Goal: Task Accomplishment & Management: Manage account settings

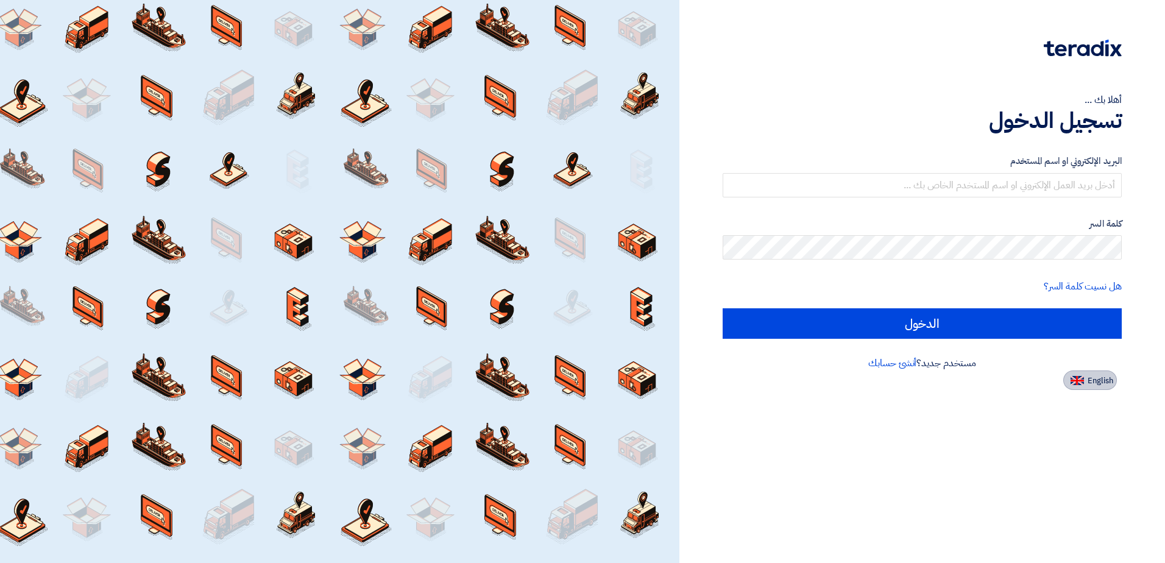
click at [1102, 389] on button "English" at bounding box center [1091, 381] width 54 height 20
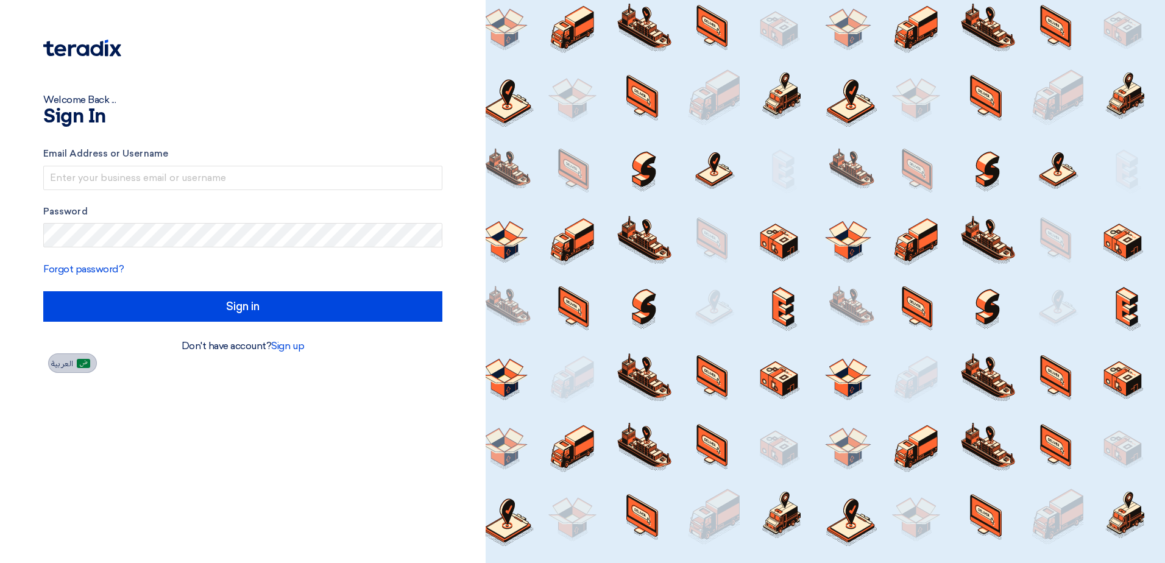
type input "Sign in"
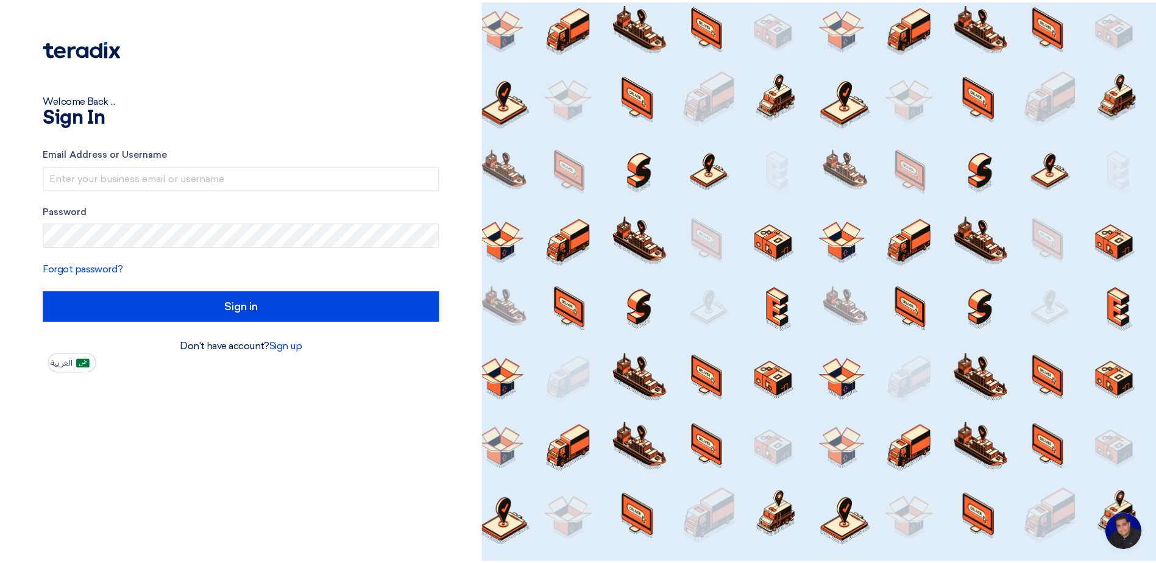
scroll to position [79, 0]
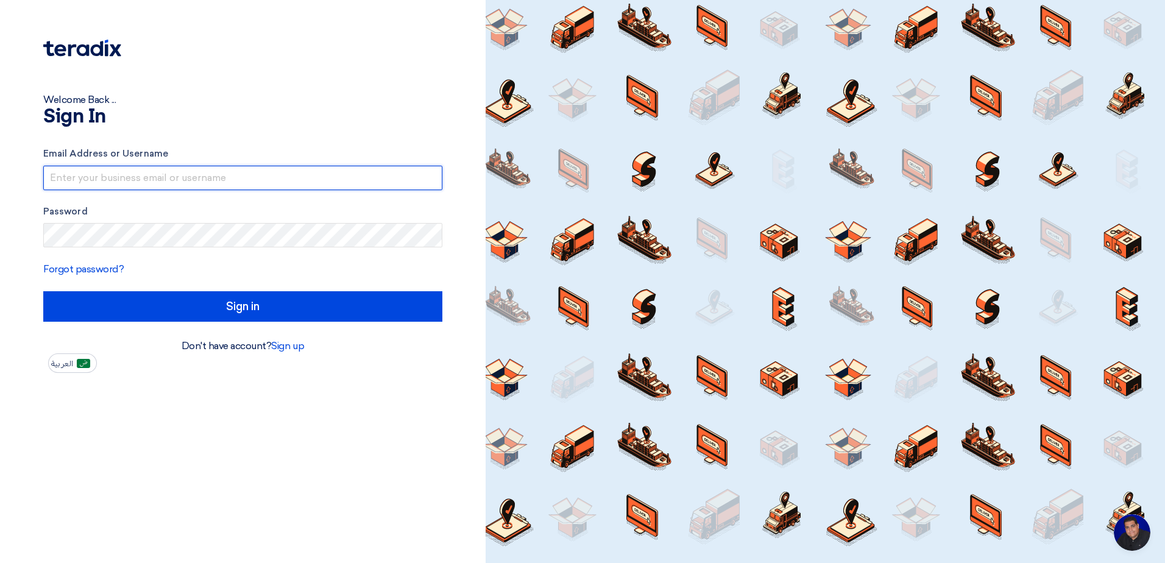
click at [118, 174] on input "text" at bounding box center [242, 178] width 399 height 24
type input "sharanabasappa.basawaraj@sa.tuv.com"
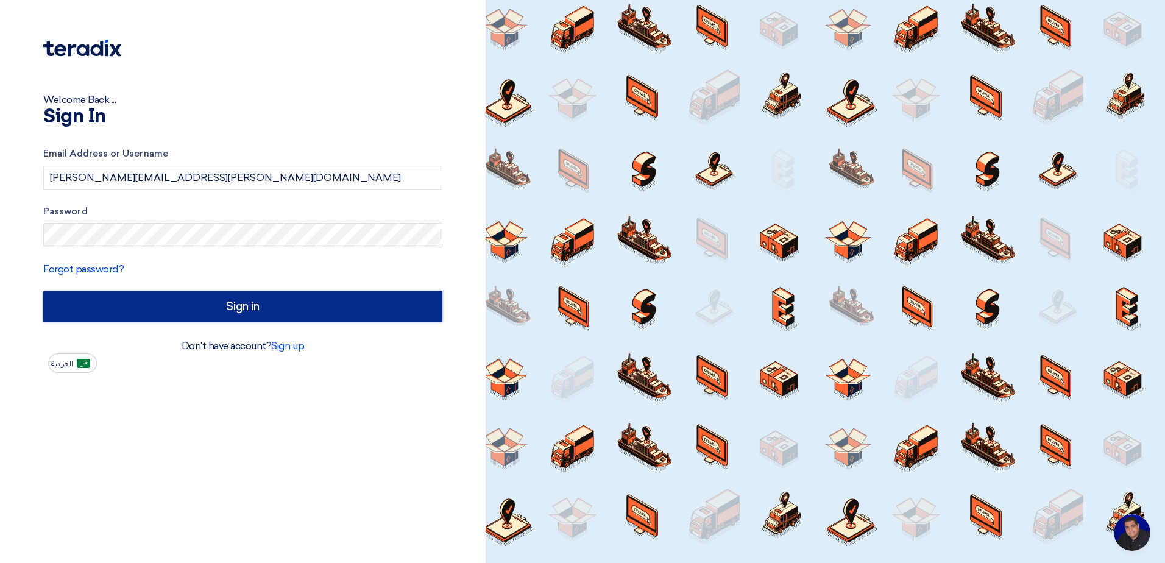
click at [111, 318] on input "Sign in" at bounding box center [242, 306] width 399 height 30
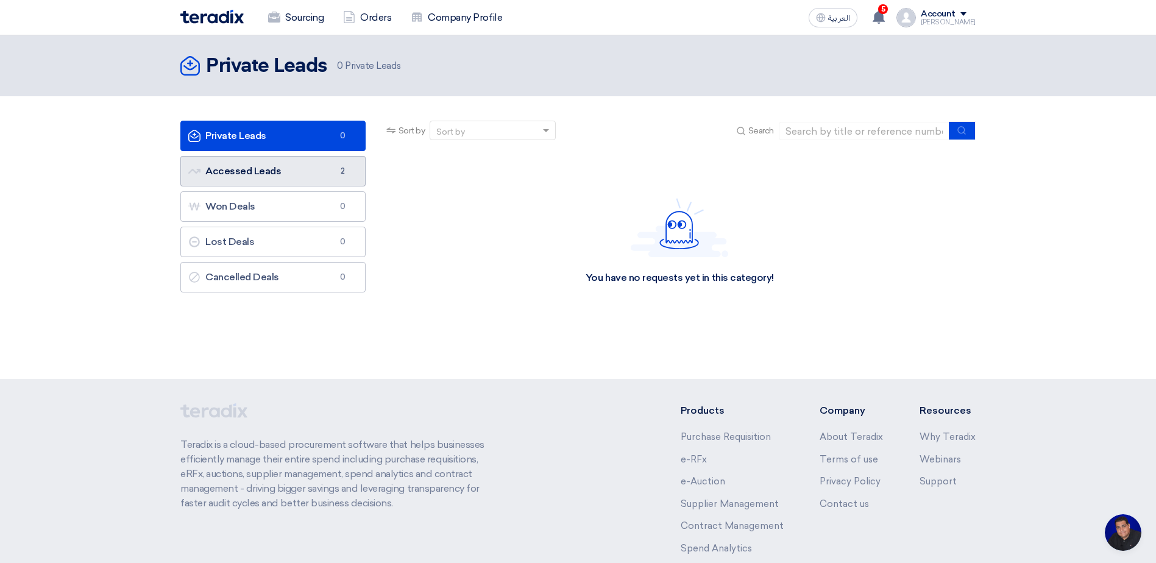
click at [285, 177] on link "Accessed Leads Accessed Leads 2" at bounding box center [272, 171] width 185 height 30
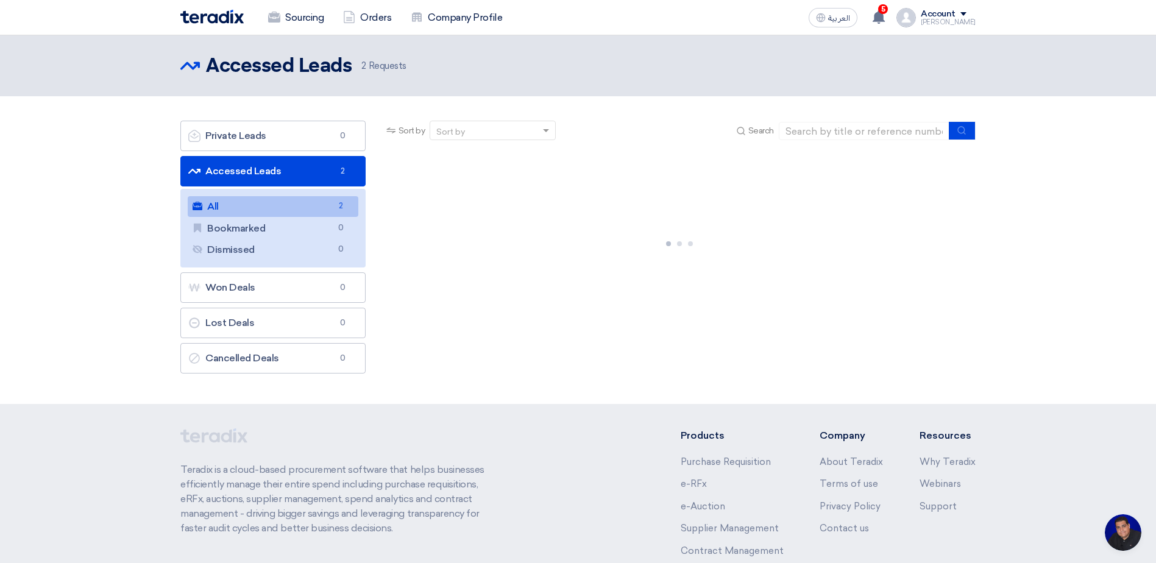
click at [275, 204] on link "All All 2" at bounding box center [273, 206] width 171 height 21
click at [273, 179] on link "Accessed Leads Accessed Leads 2" at bounding box center [272, 171] width 185 height 30
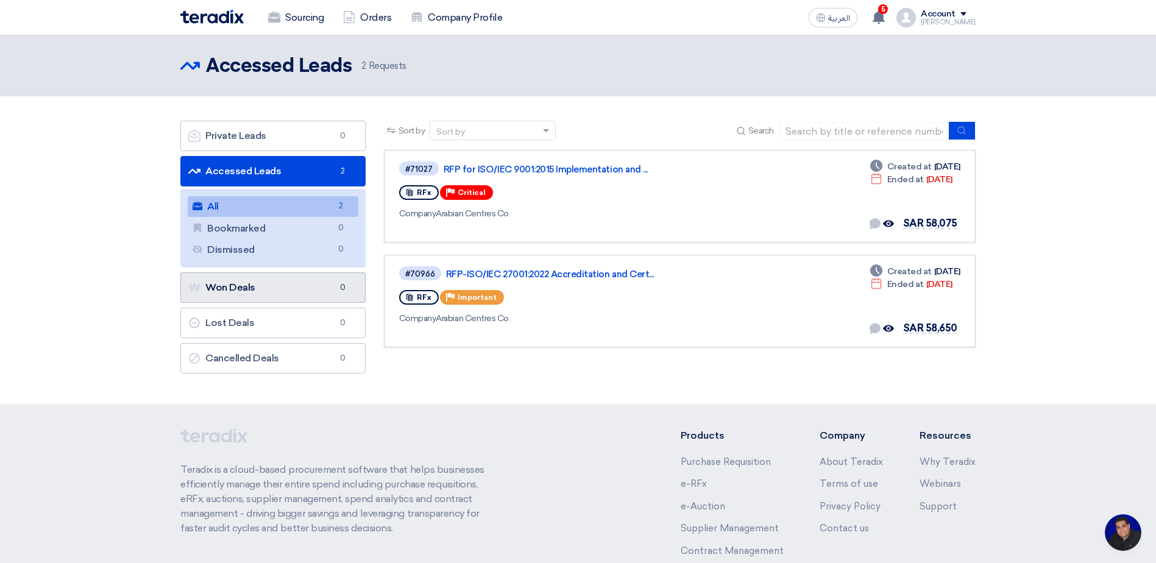
click at [247, 296] on link "Won Deals Won Deals 0" at bounding box center [272, 287] width 185 height 30
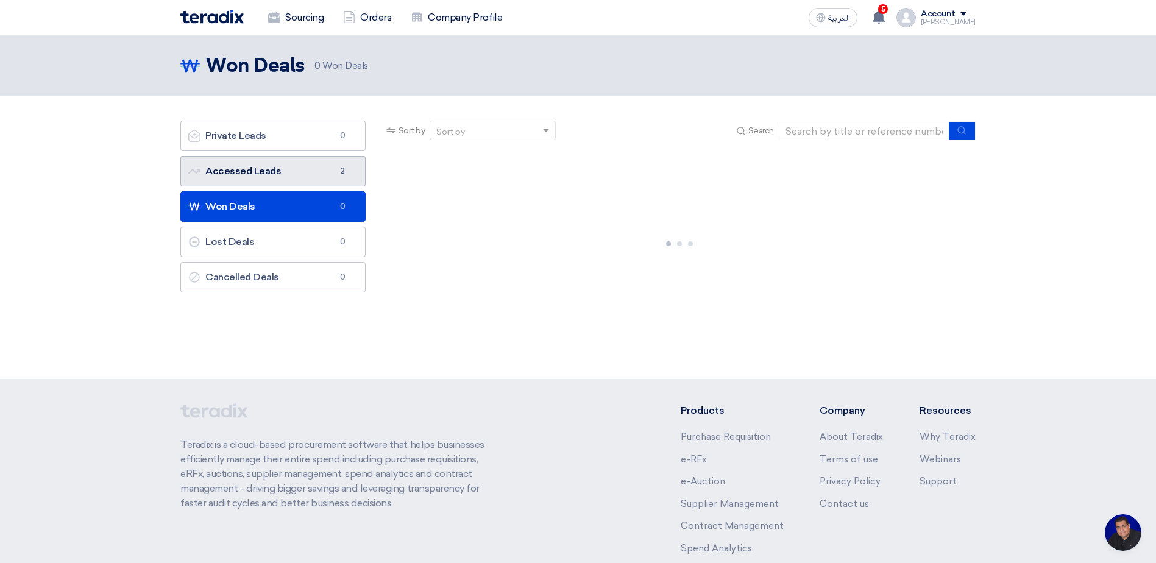
click at [261, 170] on link "Accessed Leads Accessed Leads 2" at bounding box center [272, 171] width 185 height 30
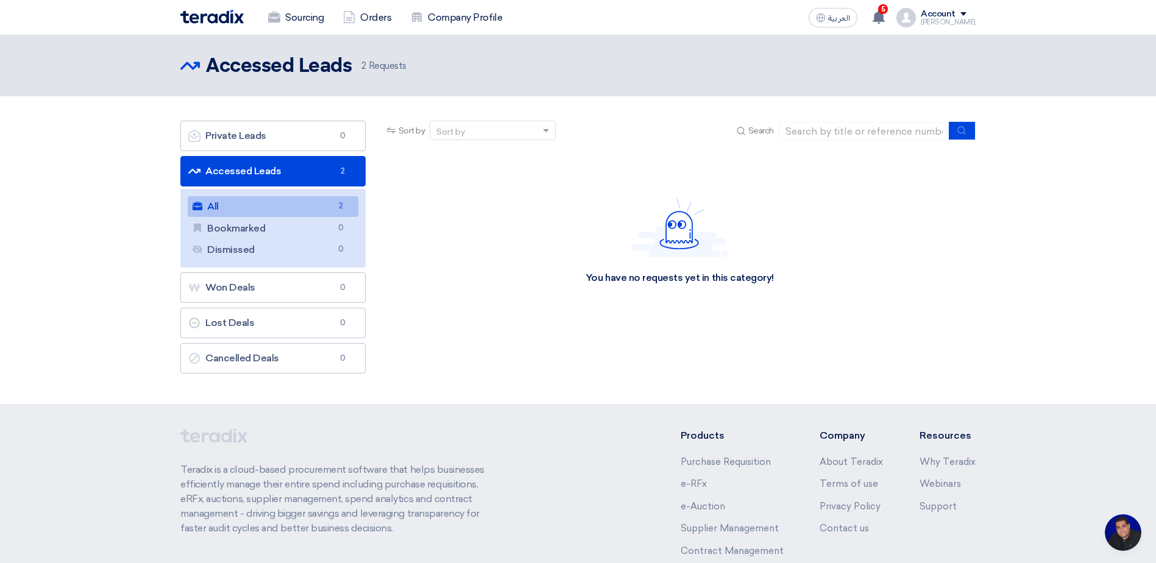
click at [263, 172] on link "Accessed Leads Accessed Leads 2" at bounding box center [272, 171] width 185 height 30
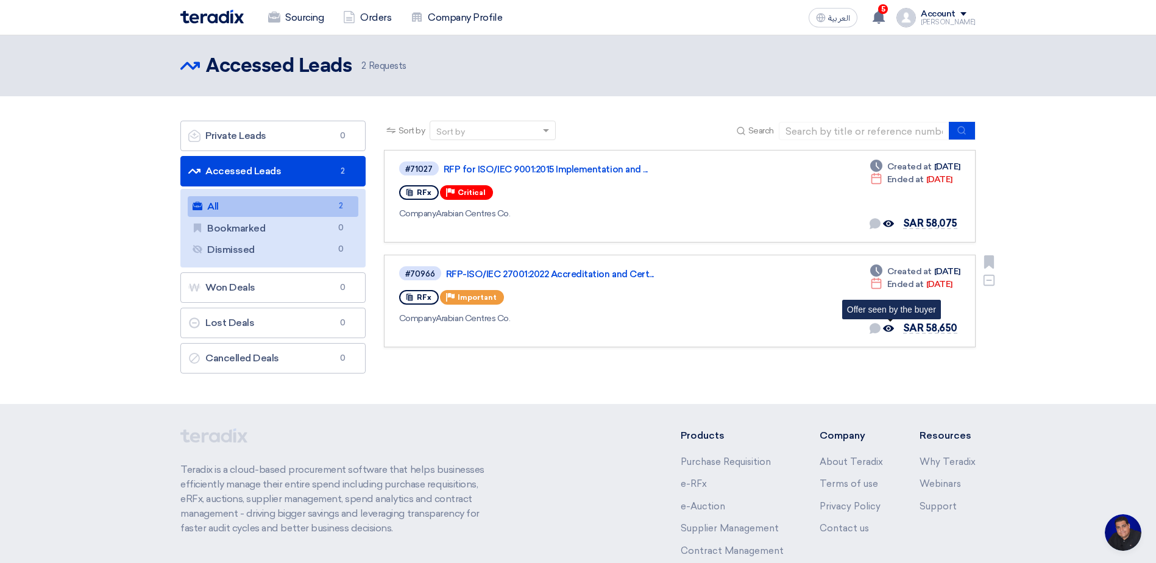
click at [888, 327] on use at bounding box center [888, 328] width 11 height 7
